Goal: Check status: Check status

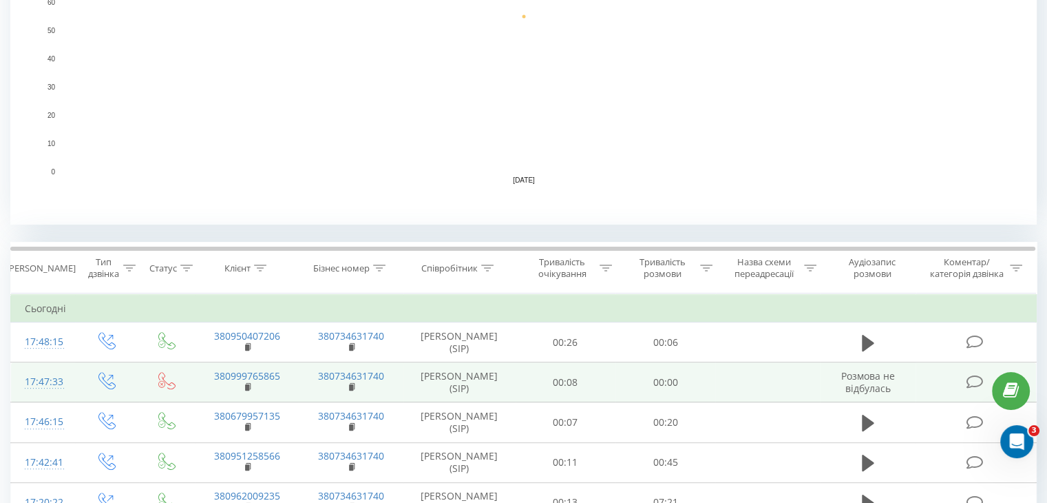
scroll to position [344, 0]
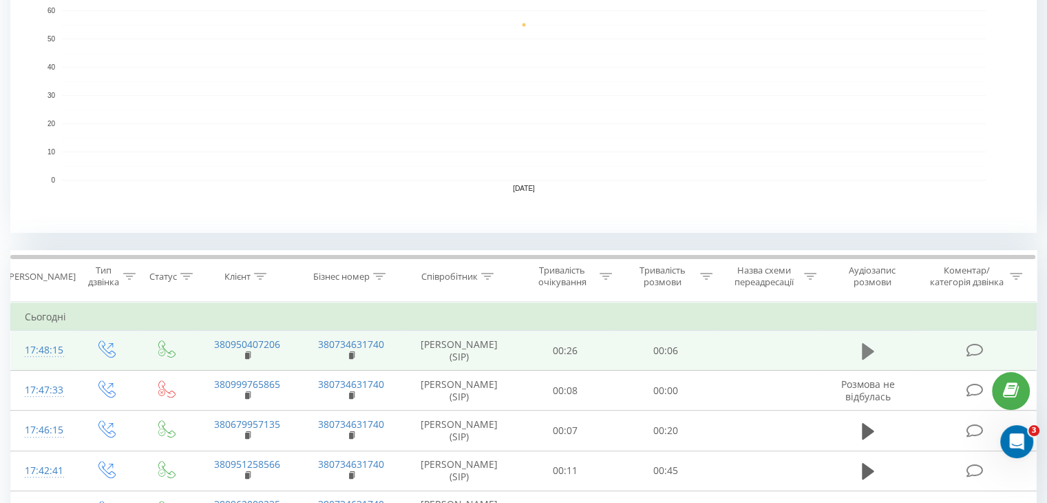
click at [873, 345] on icon at bounding box center [868, 351] width 12 height 19
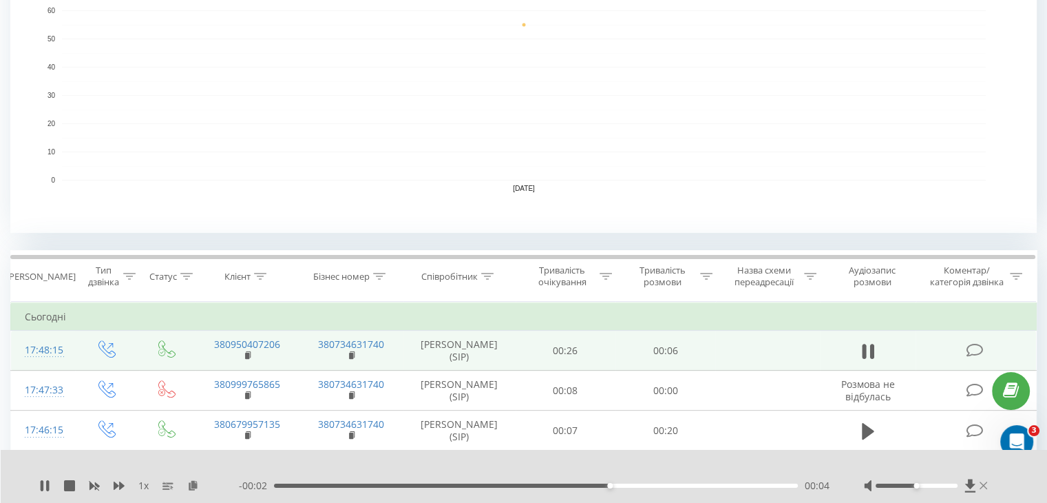
click at [985, 486] on icon at bounding box center [984, 485] width 8 height 8
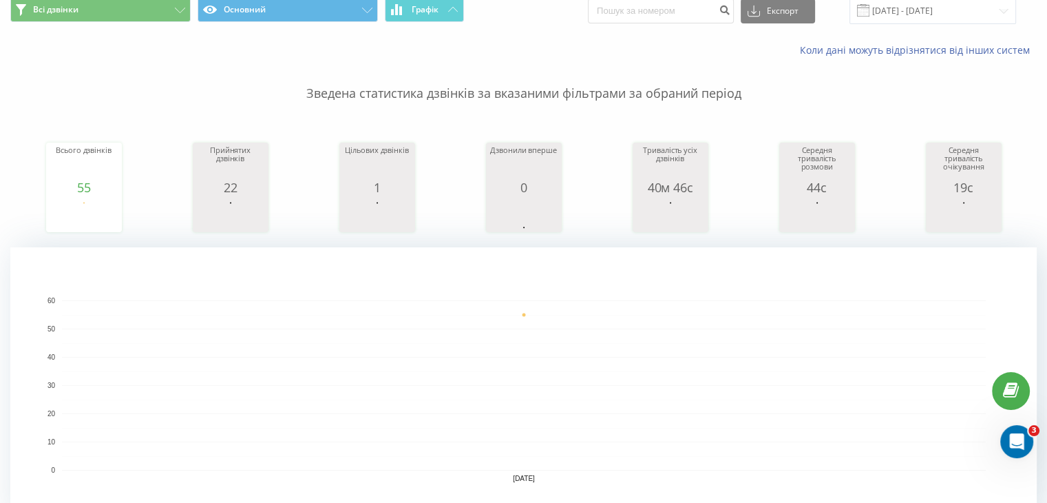
scroll to position [0, 0]
